Goal: Task Accomplishment & Management: Manage account settings

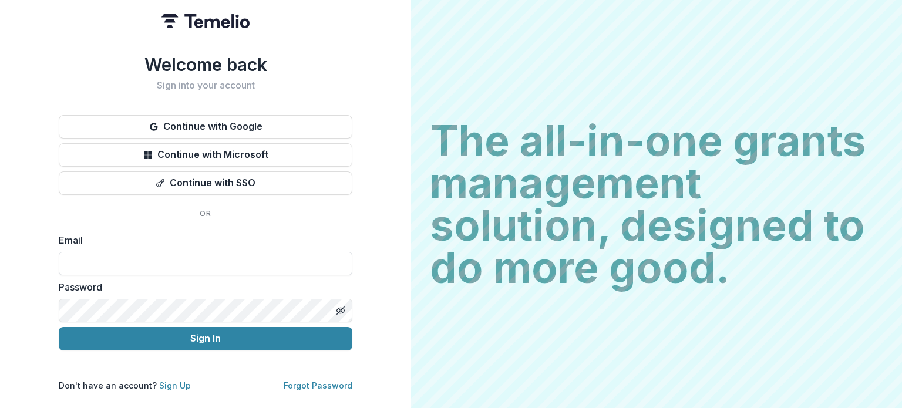
drag, startPoint x: 0, startPoint y: 0, endPoint x: 104, endPoint y: 257, distance: 277.4
click at [104, 257] on input at bounding box center [206, 263] width 294 height 23
type input "**********"
click at [59, 327] on button "Sign In" at bounding box center [206, 338] width 294 height 23
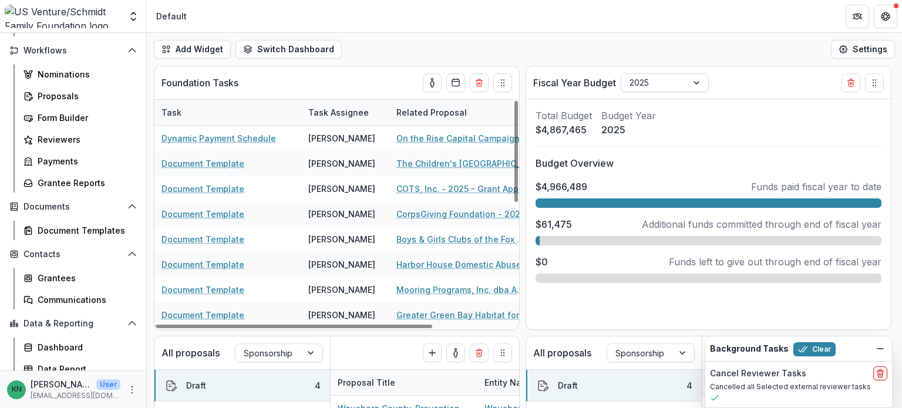
scroll to position [137, 0]
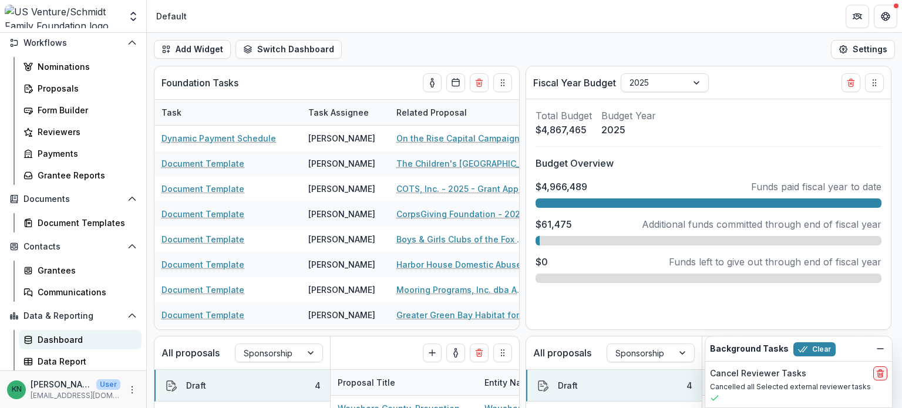
click at [66, 335] on div "Dashboard" at bounding box center [85, 340] width 95 height 12
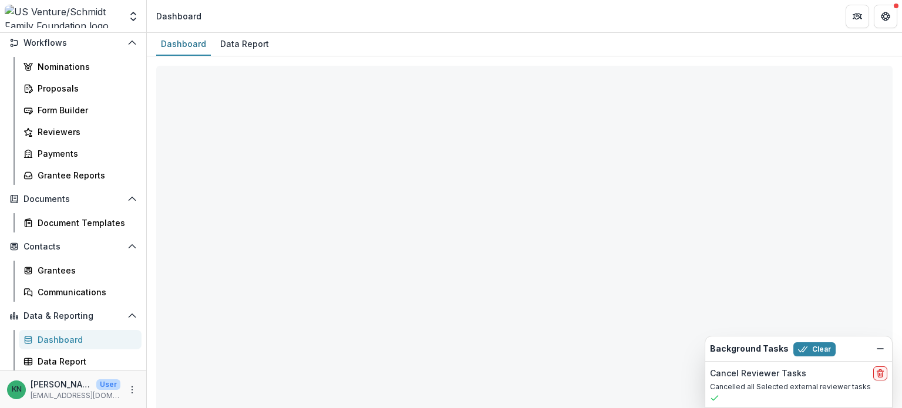
select select "**********"
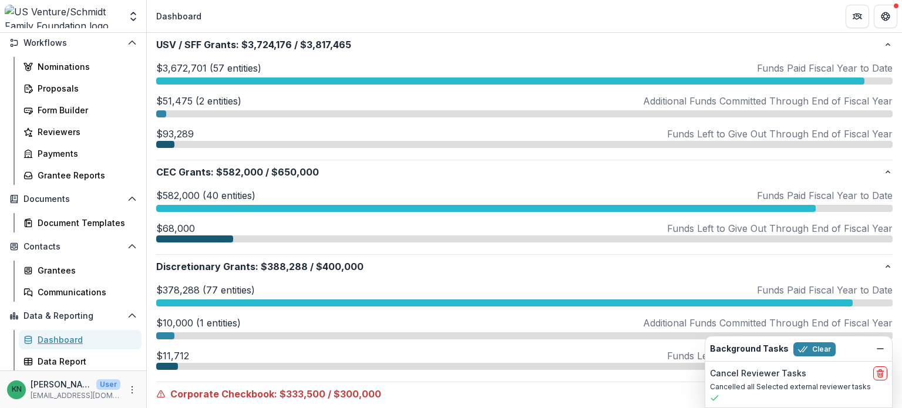
scroll to position [294, 0]
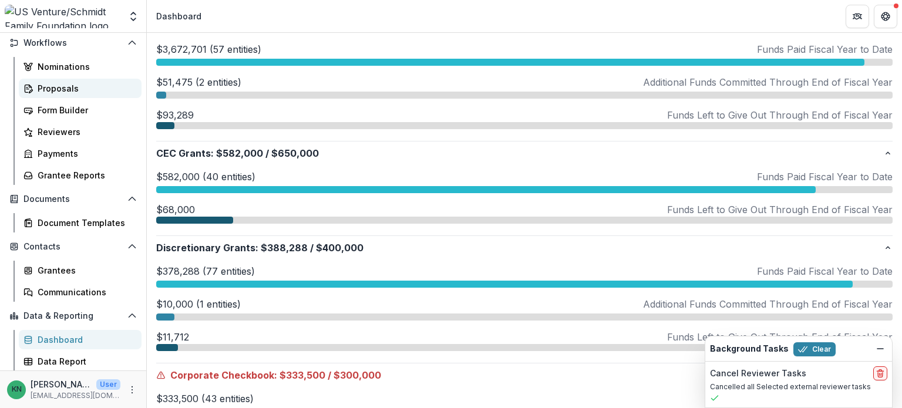
click at [41, 81] on link "Proposals" at bounding box center [80, 88] width 123 height 19
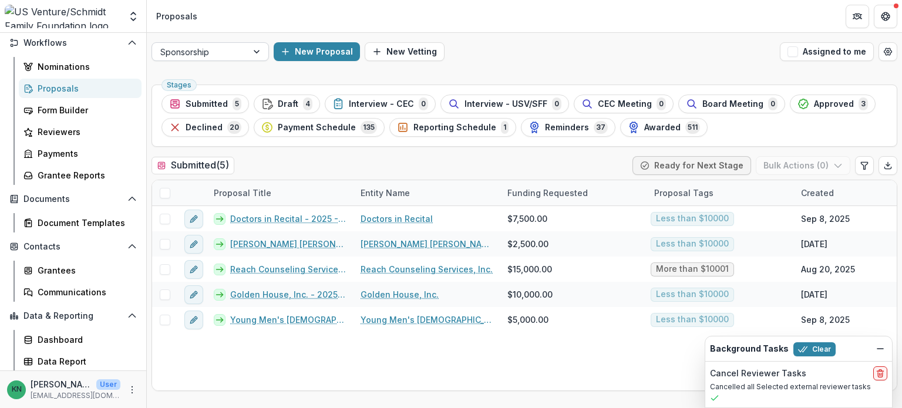
click at [254, 50] on div at bounding box center [257, 52] width 21 height 18
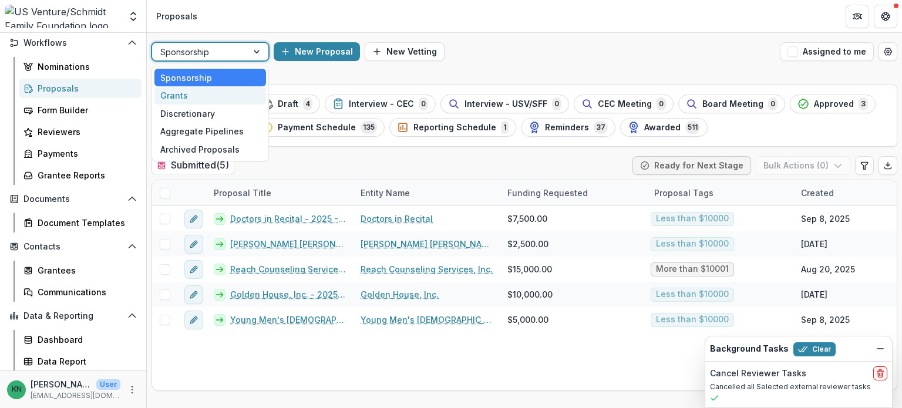
click at [202, 92] on div "Grants" at bounding box center [210, 95] width 112 height 18
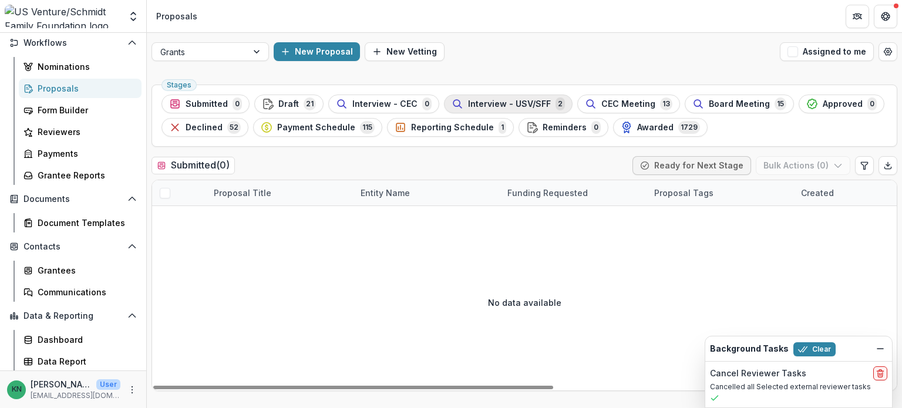
click at [496, 103] on span "Interview - USV/SFF" at bounding box center [509, 104] width 83 height 10
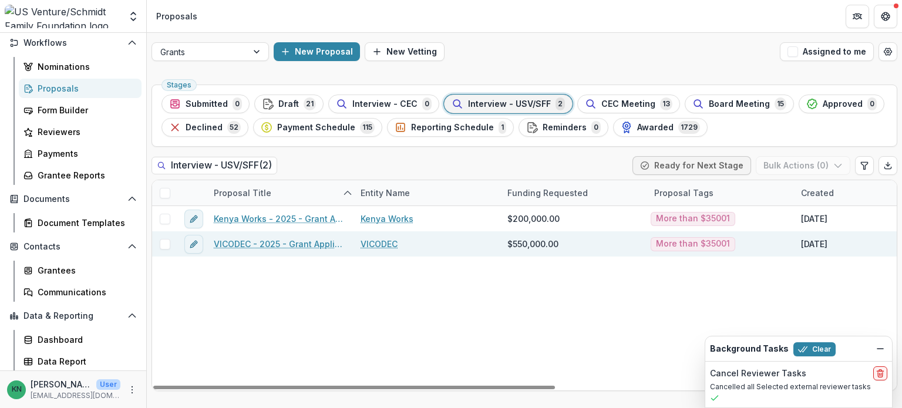
click at [284, 245] on link "VICODEC - 2025 - Grant Application" at bounding box center [280, 244] width 133 height 12
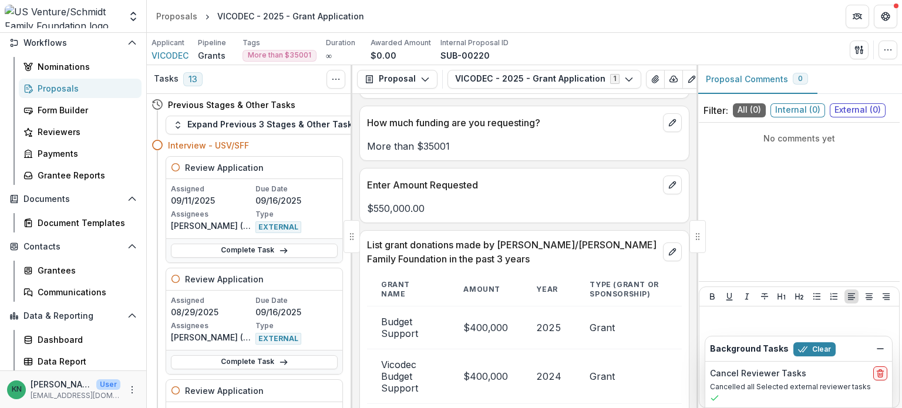
scroll to position [3053, 0]
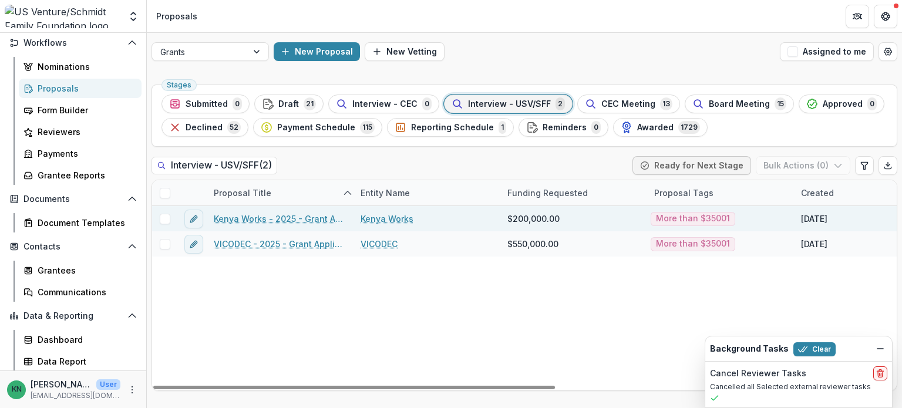
click at [311, 219] on link "Kenya Works - 2025 - Grant Application" at bounding box center [280, 219] width 133 height 12
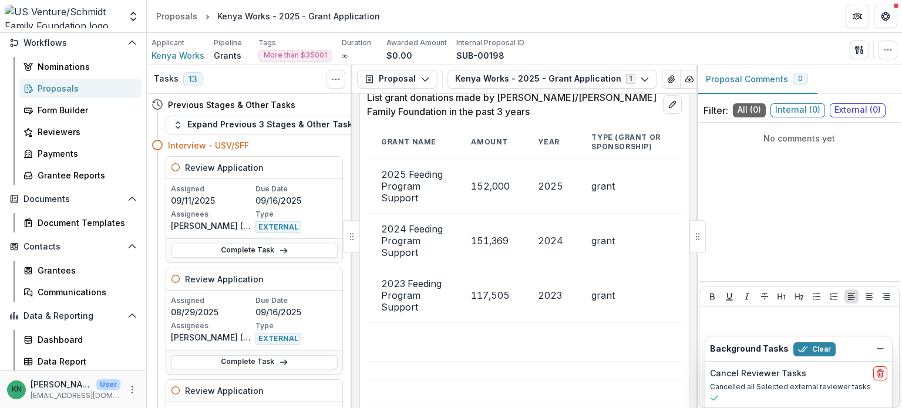
scroll to position [2936, 0]
